Goal: Obtain resource: Download file/media

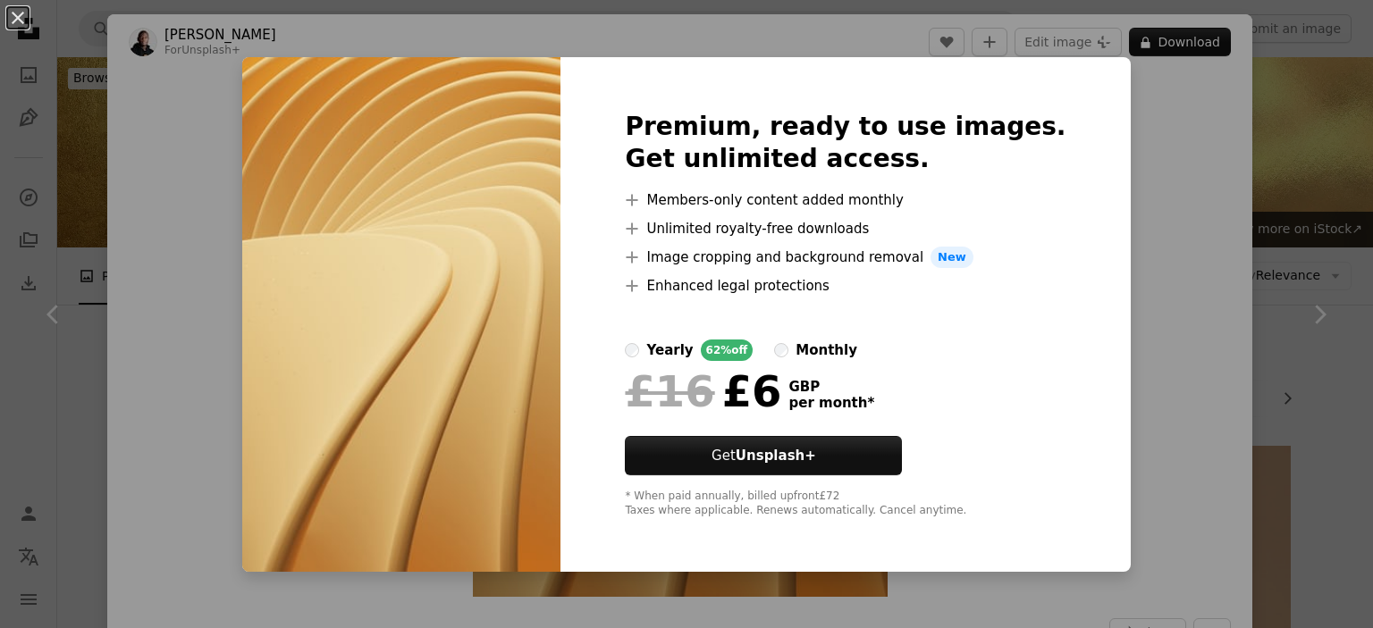
scroll to position [4826, 0]
